Goal: Information Seeking & Learning: Learn about a topic

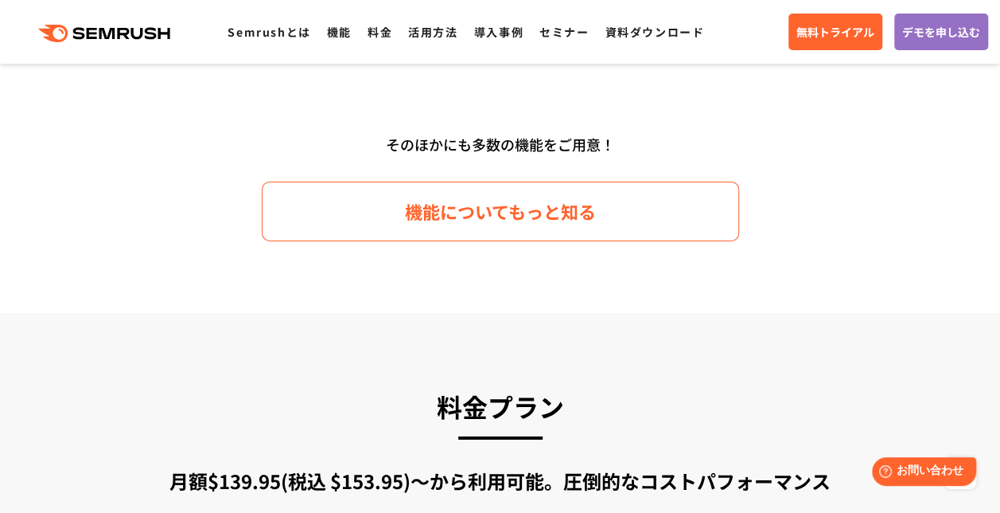
scroll to position [2388, 0]
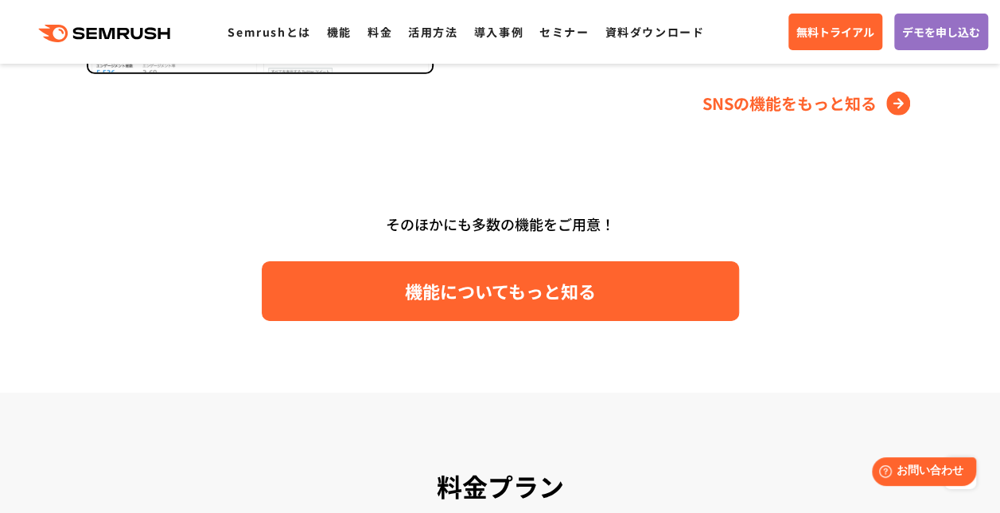
click at [518, 296] on span "機能についてもっと知る" at bounding box center [500, 291] width 191 height 28
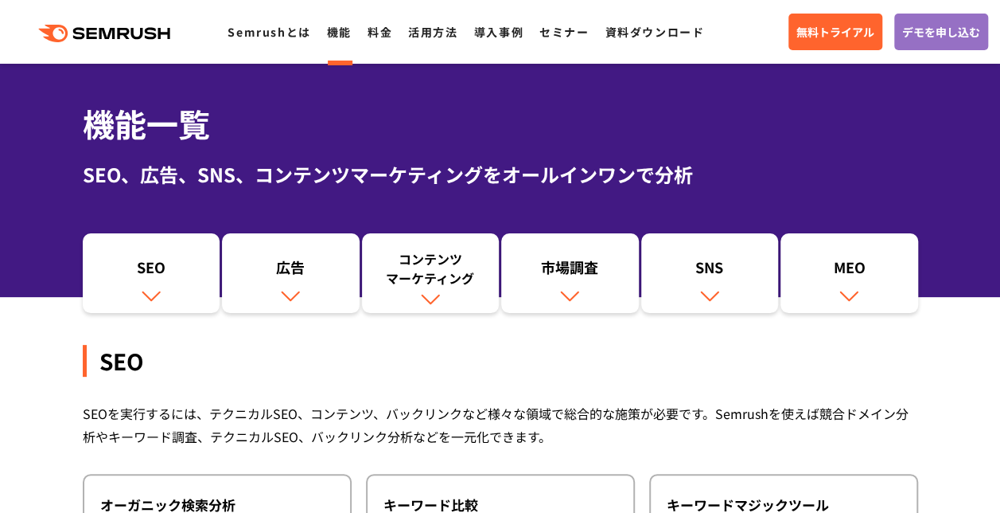
scroll to position [80, 0]
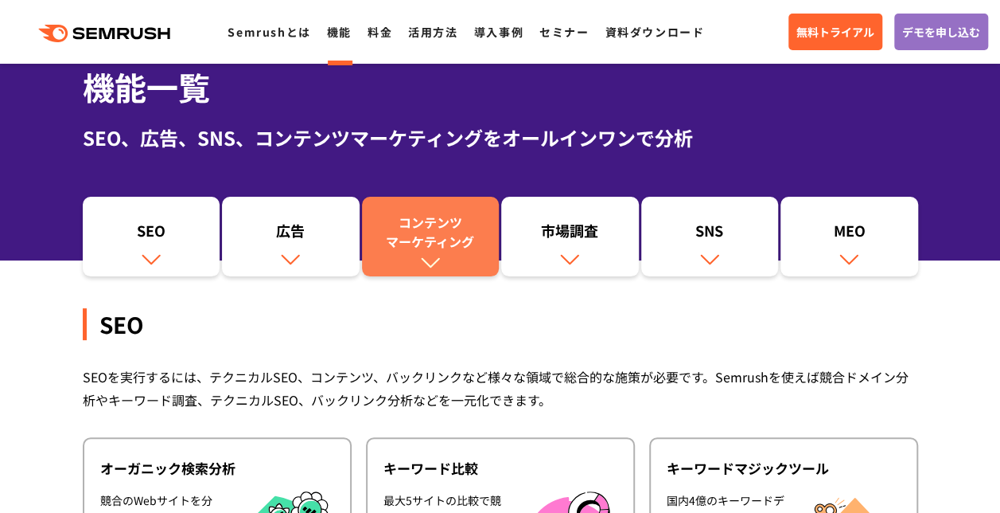
click at [434, 259] on img at bounding box center [430, 262] width 21 height 21
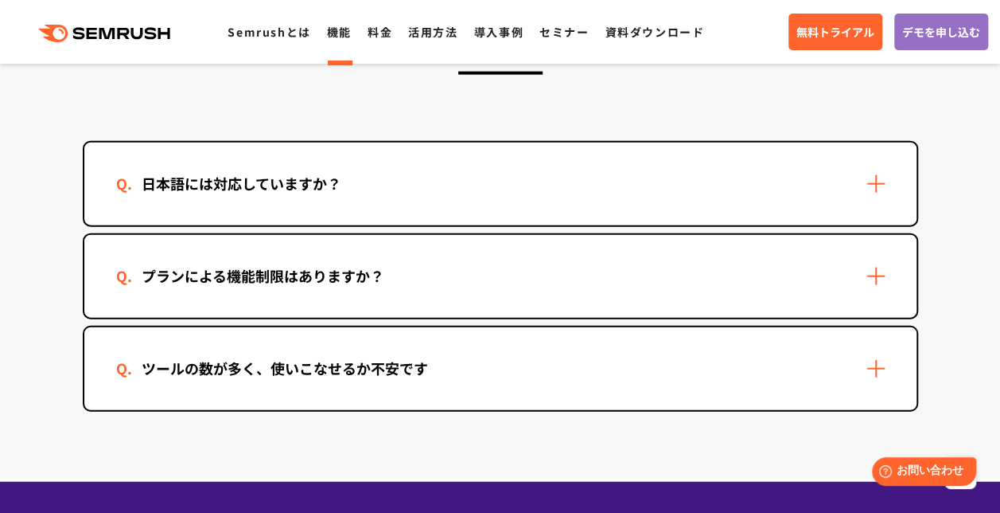
scroll to position [4693, 0]
